Goal: Find specific fact: Find specific fact

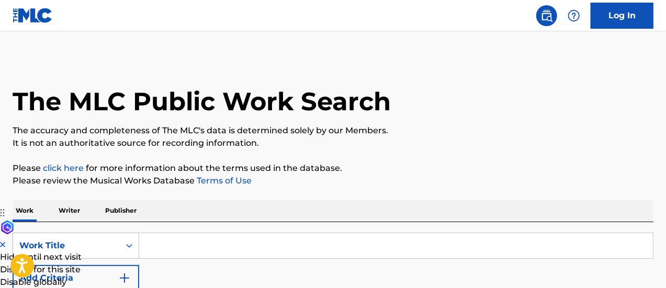
scroll to position [93, 0]
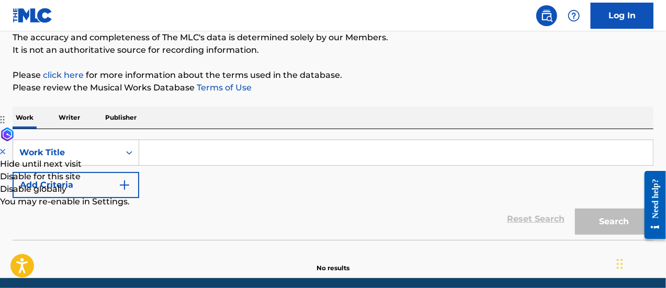
click at [253, 148] on input "Search Form" at bounding box center [395, 152] width 513 height 25
type input "H"
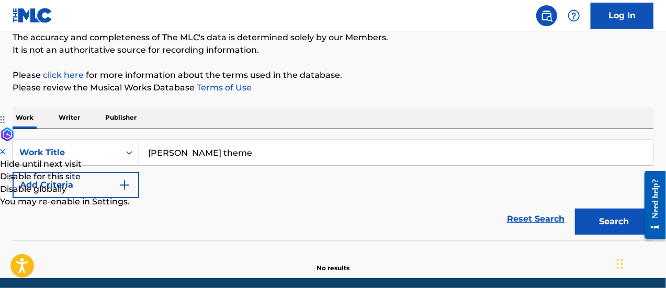
type input "[PERSON_NAME] theme"
click at [86, 195] on button "Add Criteria" at bounding box center [76, 185] width 127 height 26
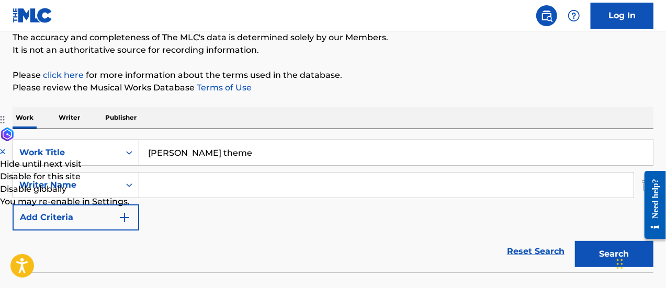
click at [159, 177] on input "Search Form" at bounding box center [386, 185] width 494 height 25
type input "[PERSON_NAME]"
click at [575, 241] on button "Search" at bounding box center [614, 254] width 78 height 26
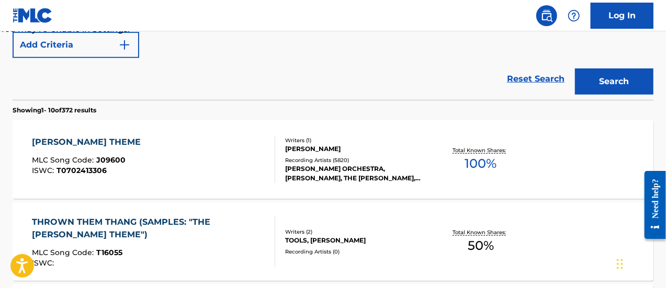
scroll to position [266, 0]
click at [388, 144] on div "[PERSON_NAME]" at bounding box center [356, 148] width 142 height 9
